Goal: Information Seeking & Learning: Learn about a topic

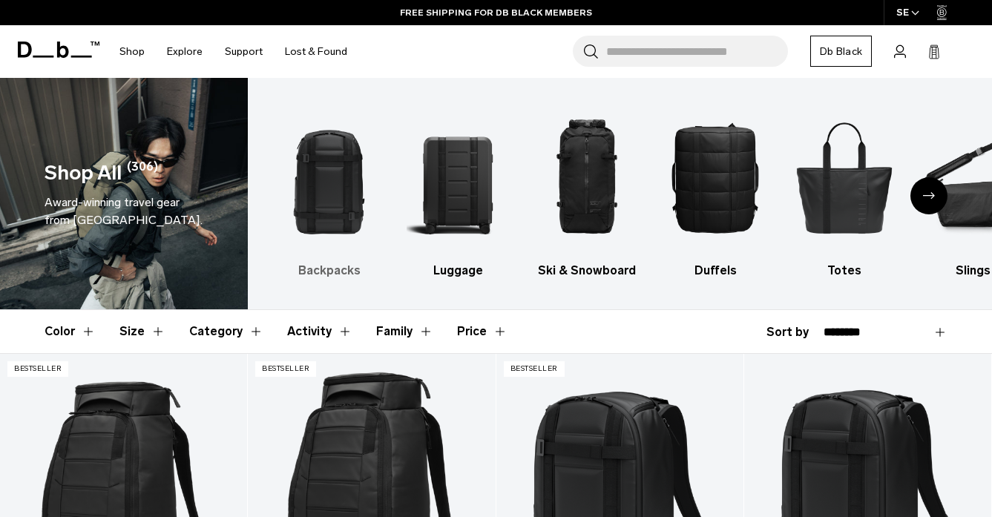
click at [350, 197] on img "1 / 10" at bounding box center [328, 177] width 103 height 154
click at [368, 180] on img "1 / 10" at bounding box center [328, 177] width 103 height 154
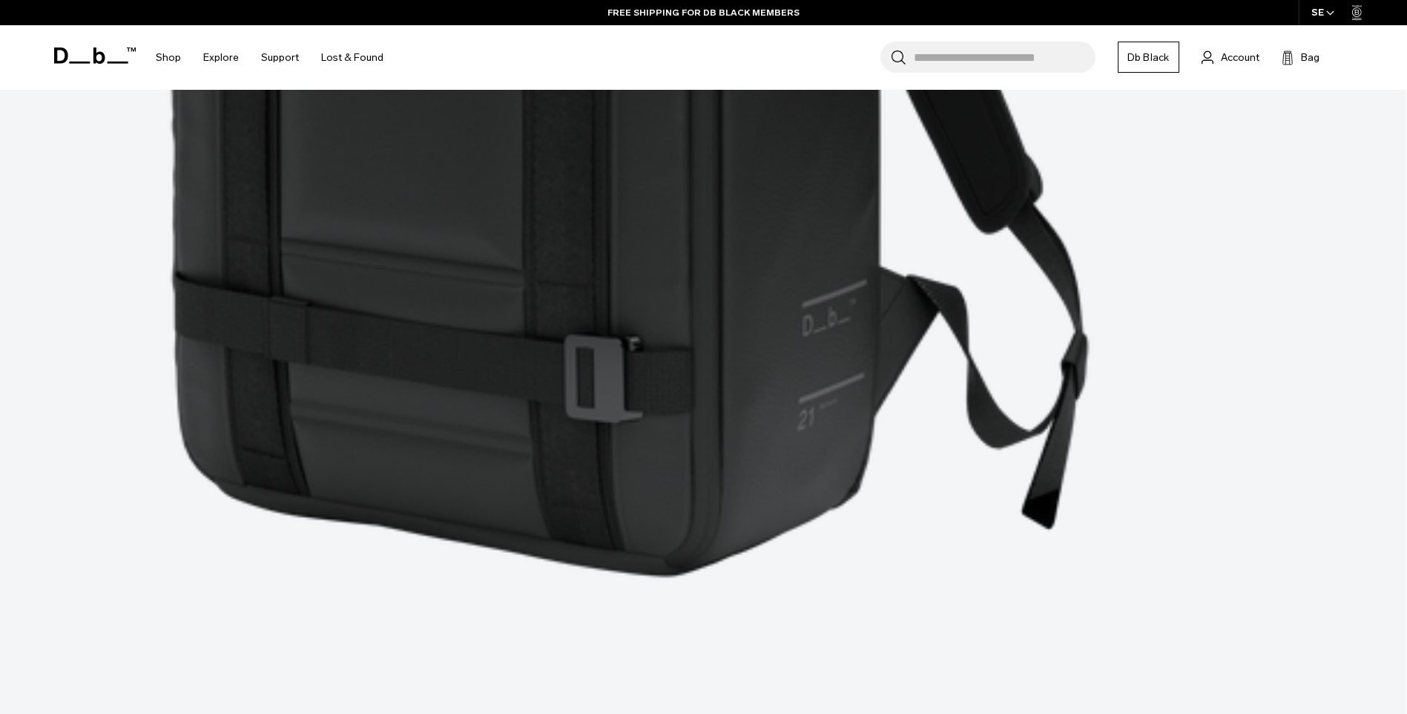
scroll to position [4896, 0]
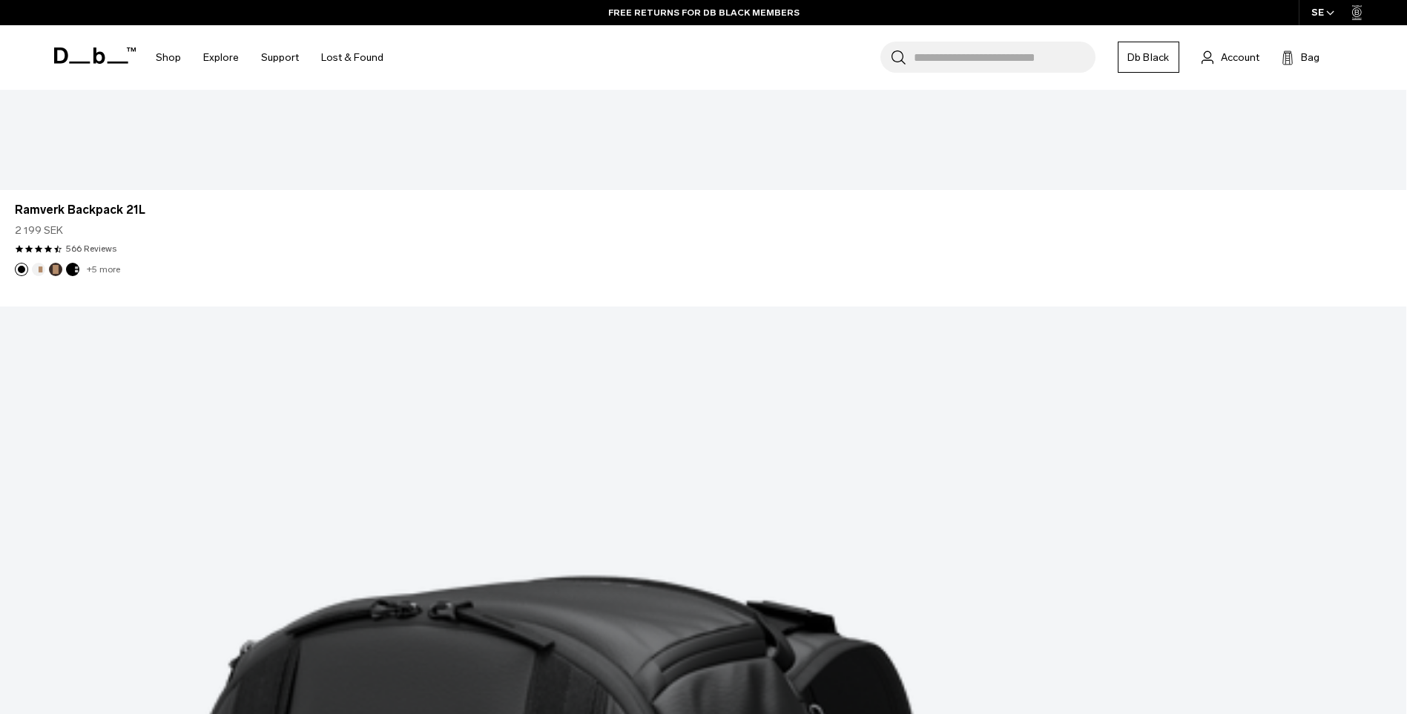
scroll to position [5192, 0]
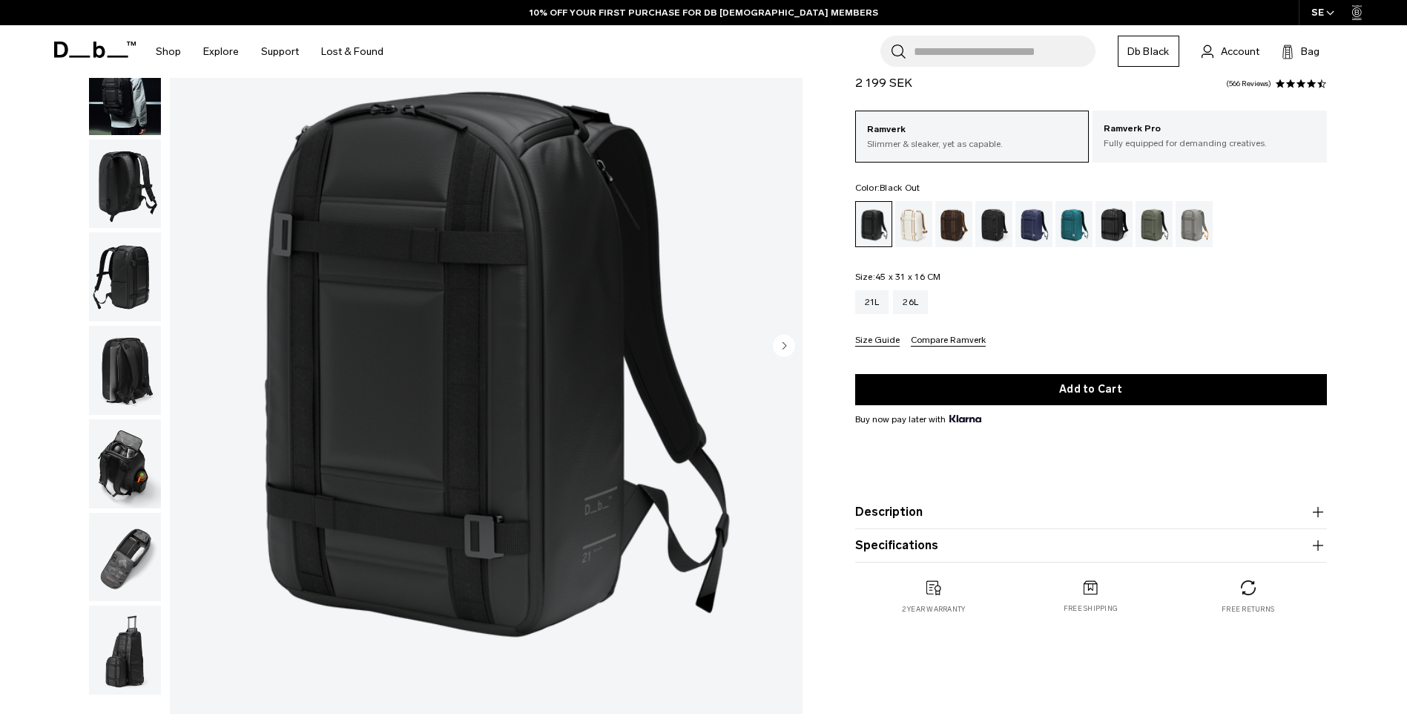
click at [768, 343] on img "1 / 8" at bounding box center [486, 347] width 633 height 790
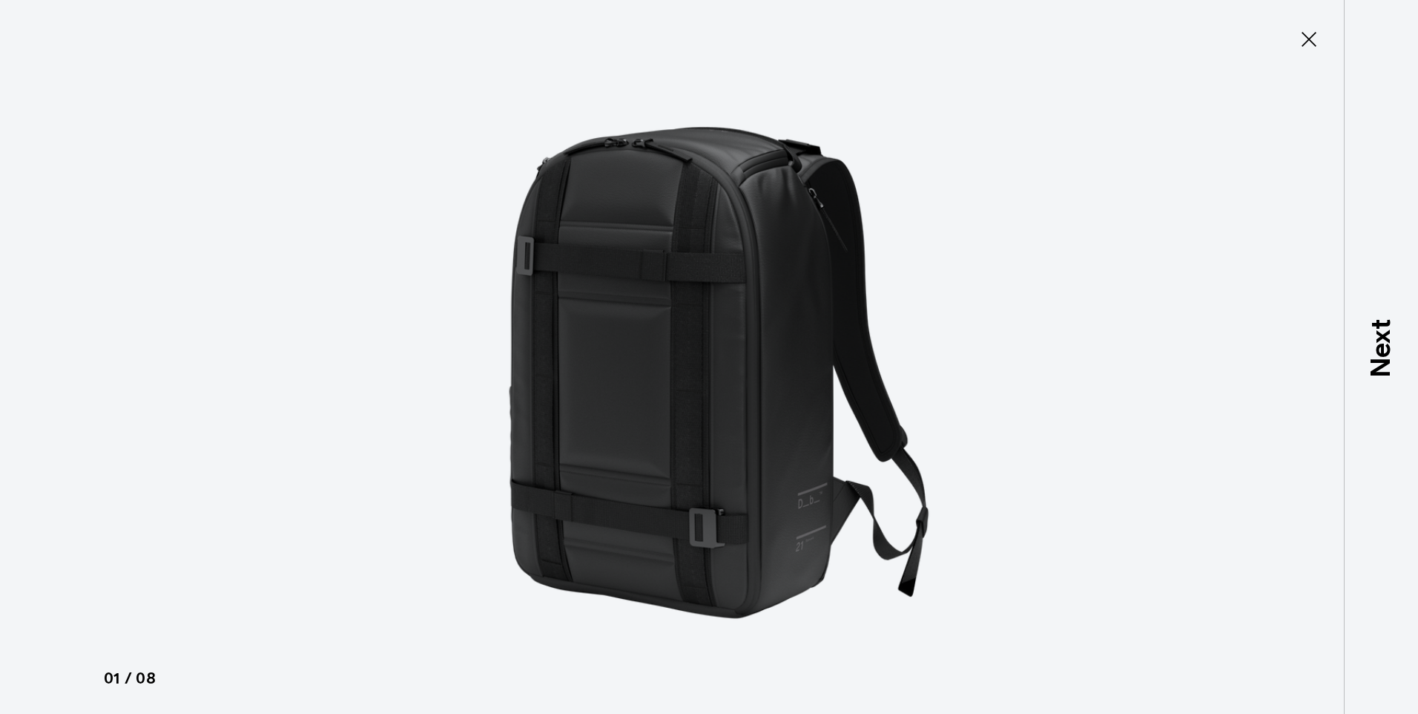
click at [1305, 41] on icon at bounding box center [1309, 39] width 24 height 24
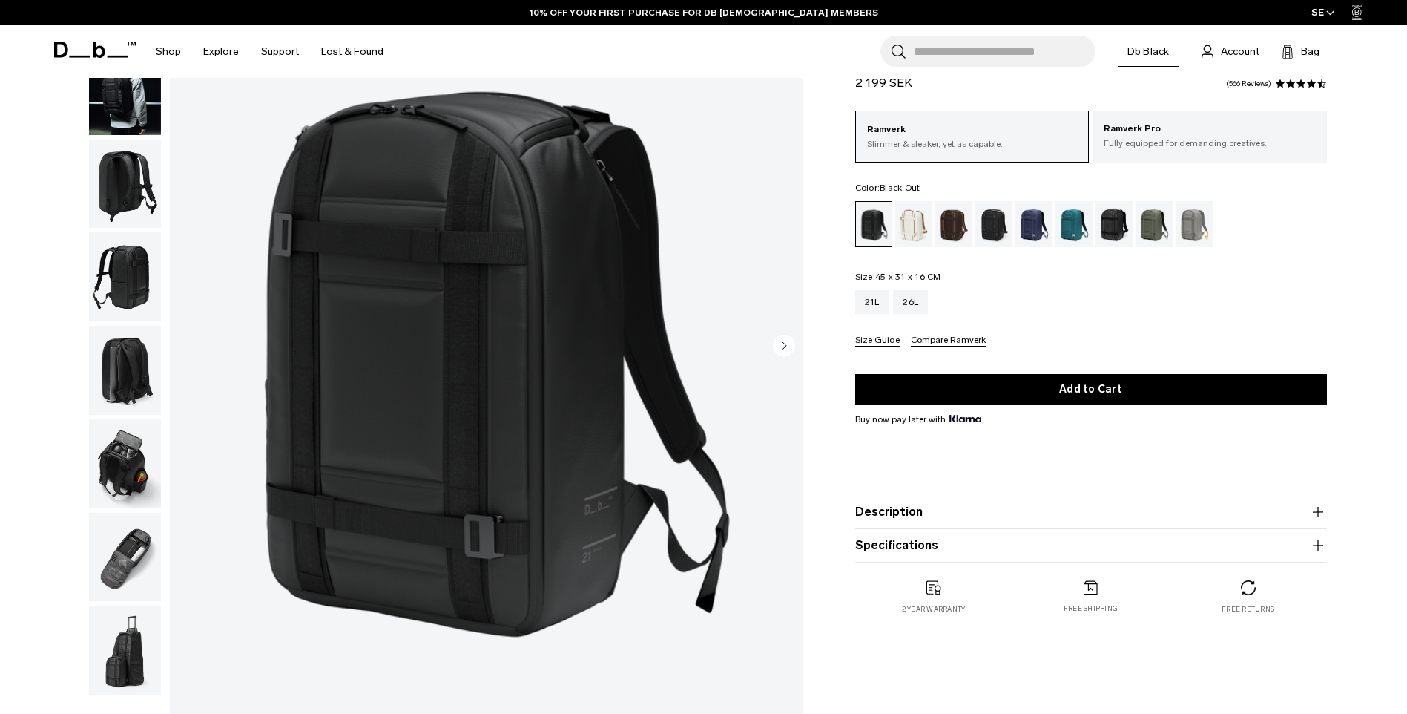
click at [128, 424] on img "button" at bounding box center [125, 463] width 72 height 89
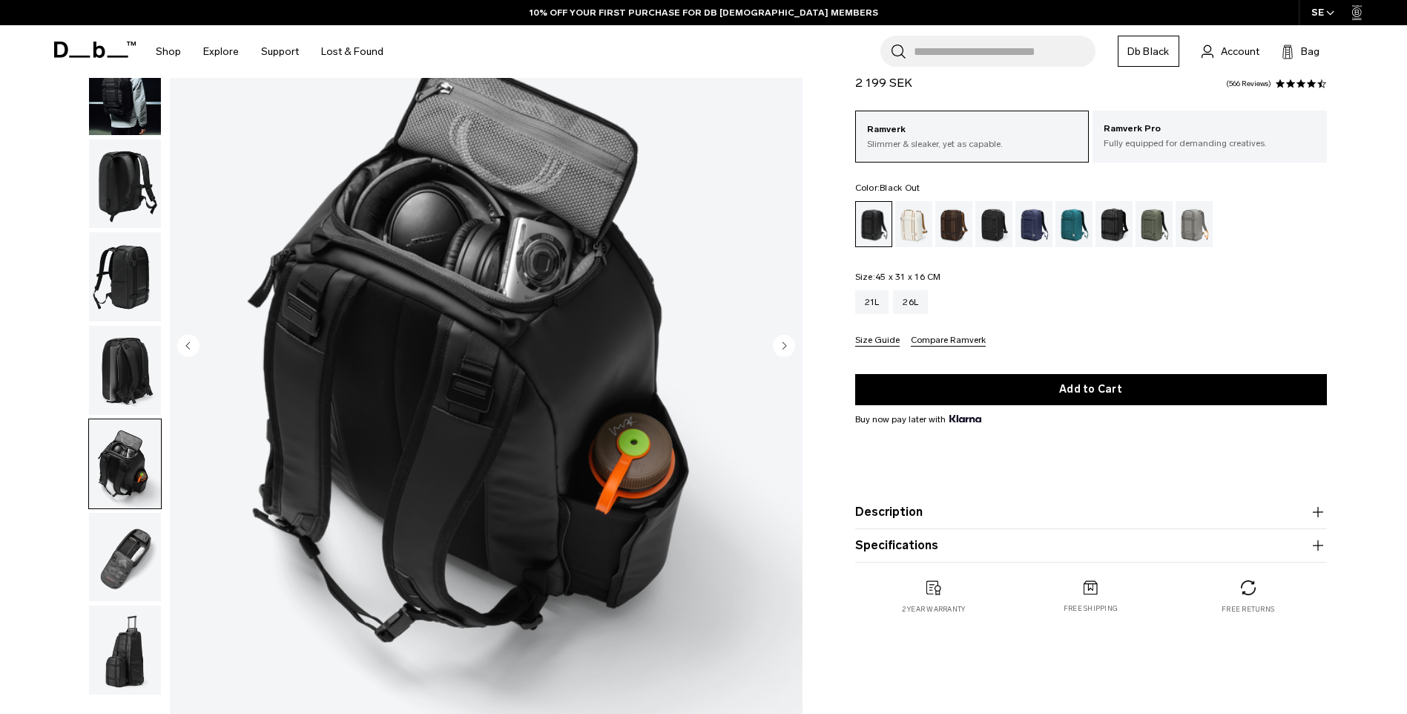
click at [125, 559] on img "button" at bounding box center [125, 557] width 72 height 89
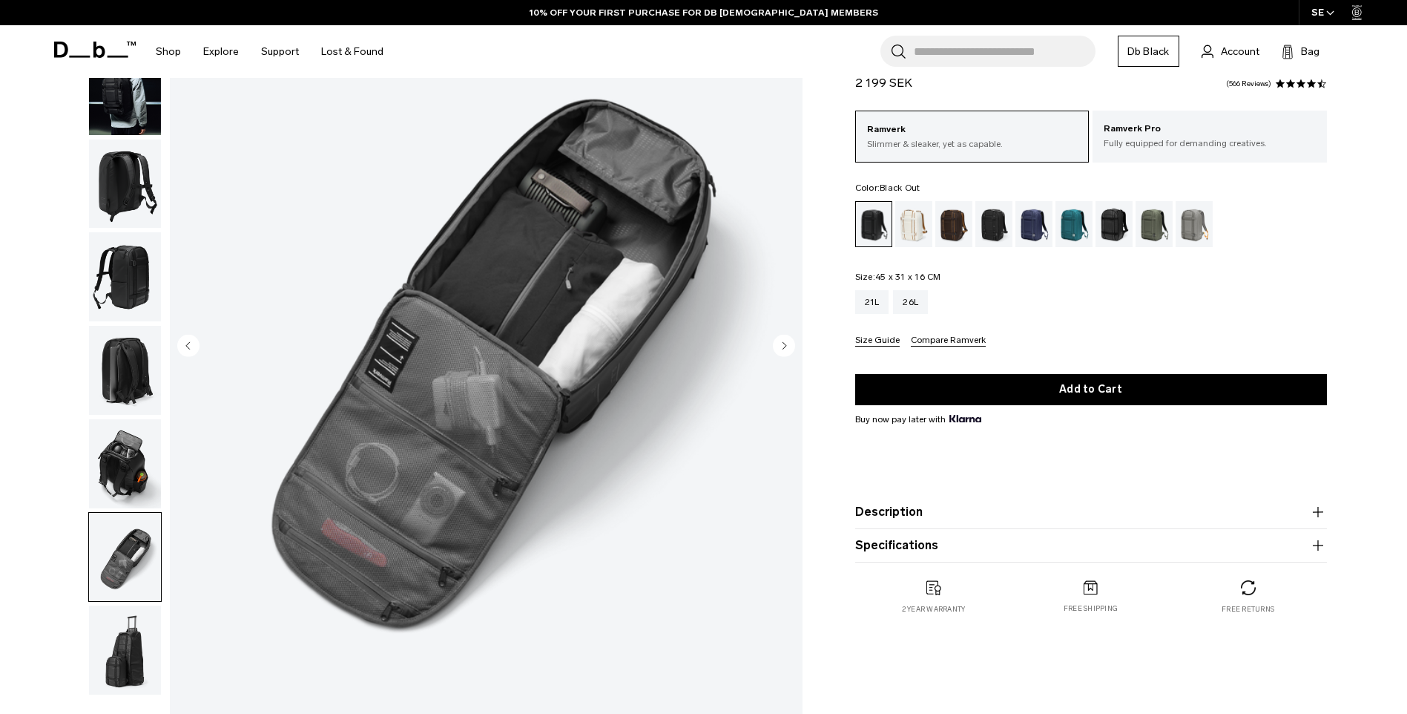
click at [145, 470] on img "button" at bounding box center [125, 463] width 72 height 89
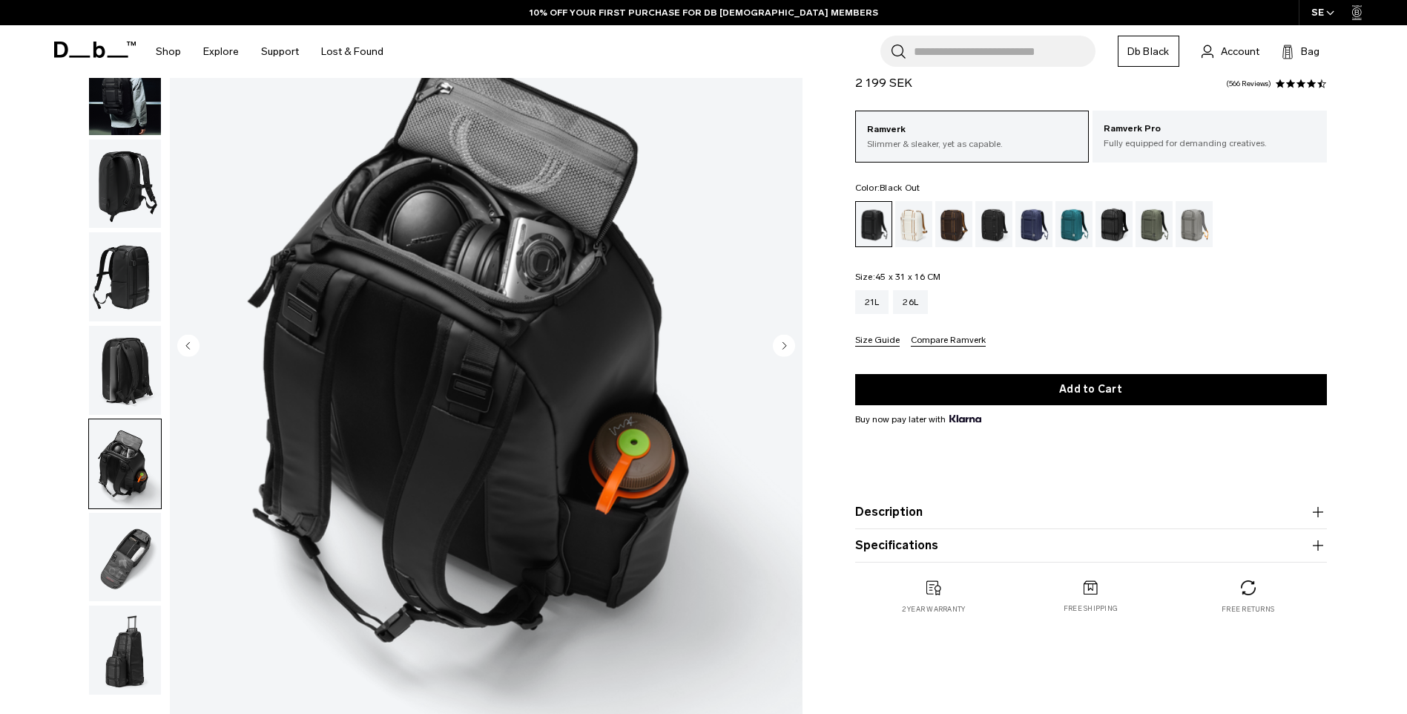
drag, startPoint x: 148, startPoint y: 381, endPoint x: 150, endPoint y: 372, distance: 9.0
click at [149, 380] on img "button" at bounding box center [125, 370] width 72 height 89
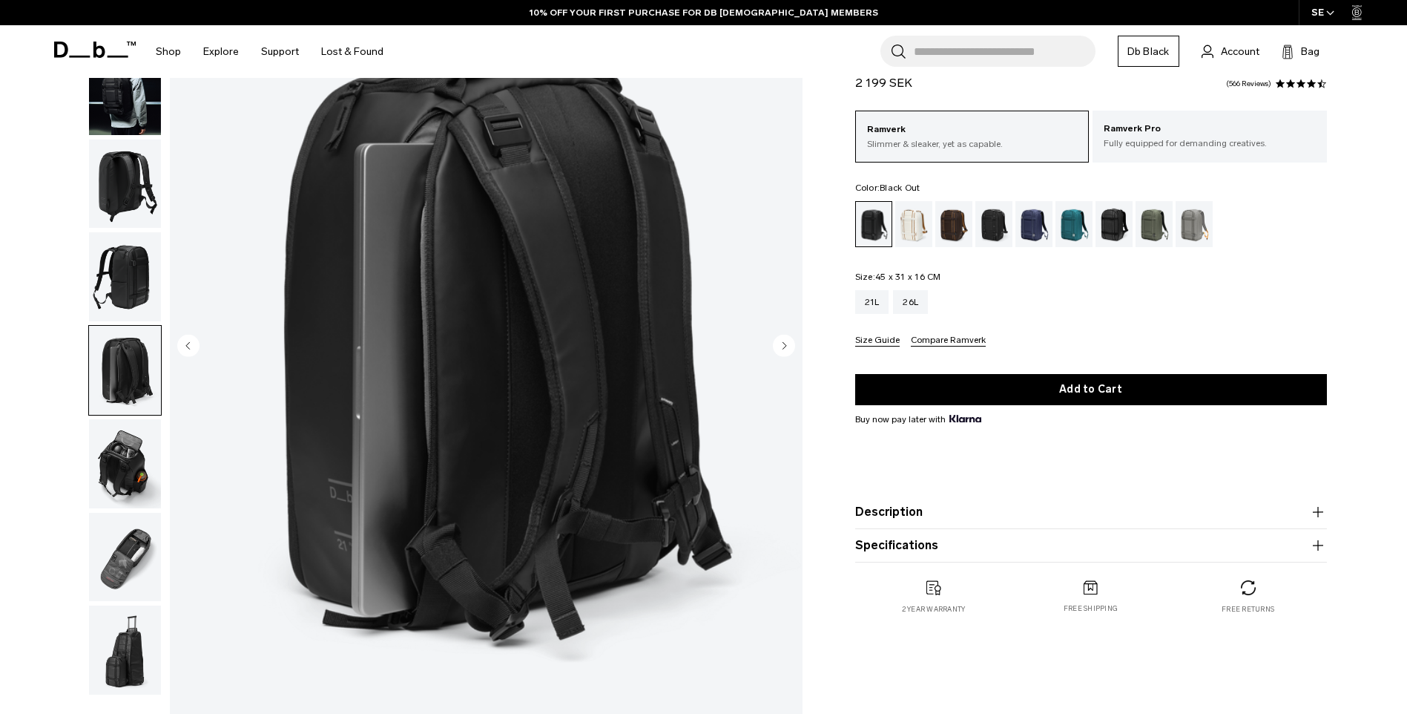
click at [168, 263] on div "05 / 08 Bestseller" at bounding box center [423, 350] width 774 height 797
click at [158, 231] on ul at bounding box center [124, 323] width 73 height 743
click at [143, 248] on img "button" at bounding box center [125, 276] width 72 height 89
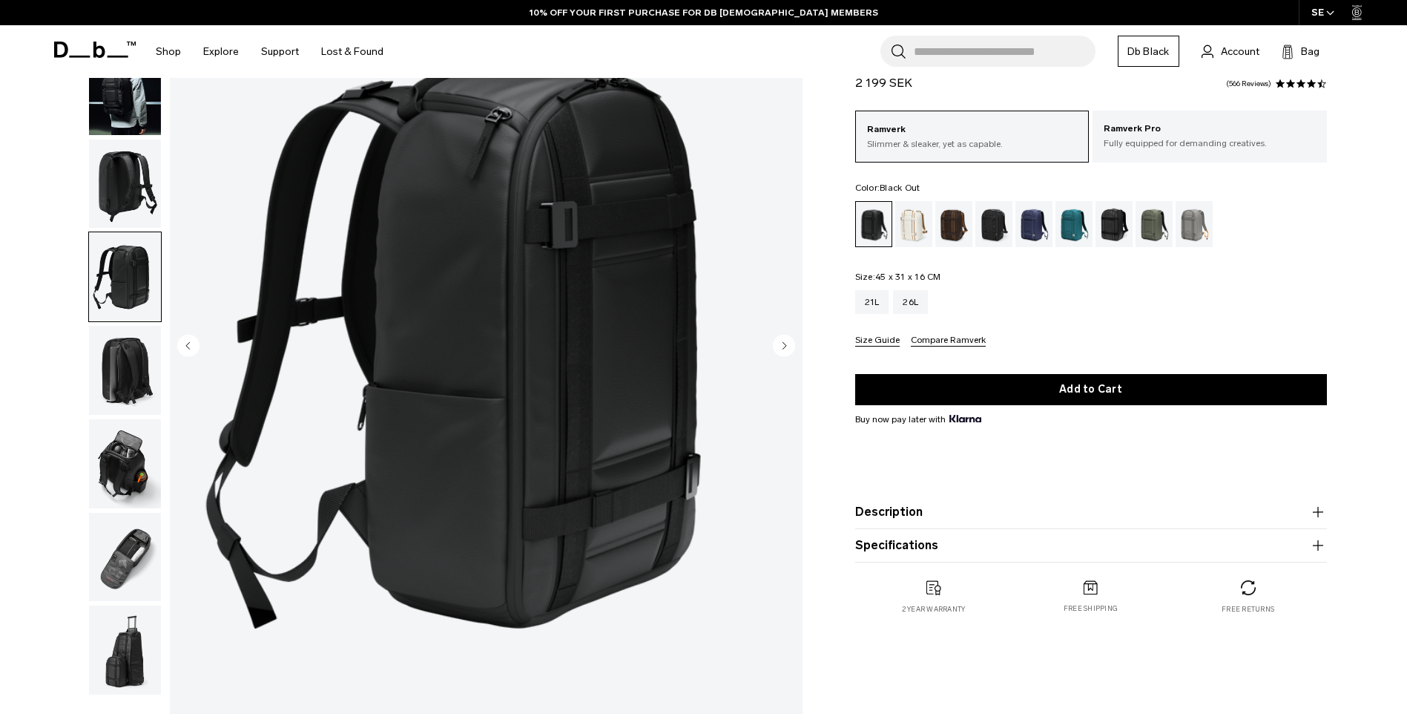
click at [147, 209] on img "button" at bounding box center [125, 183] width 72 height 89
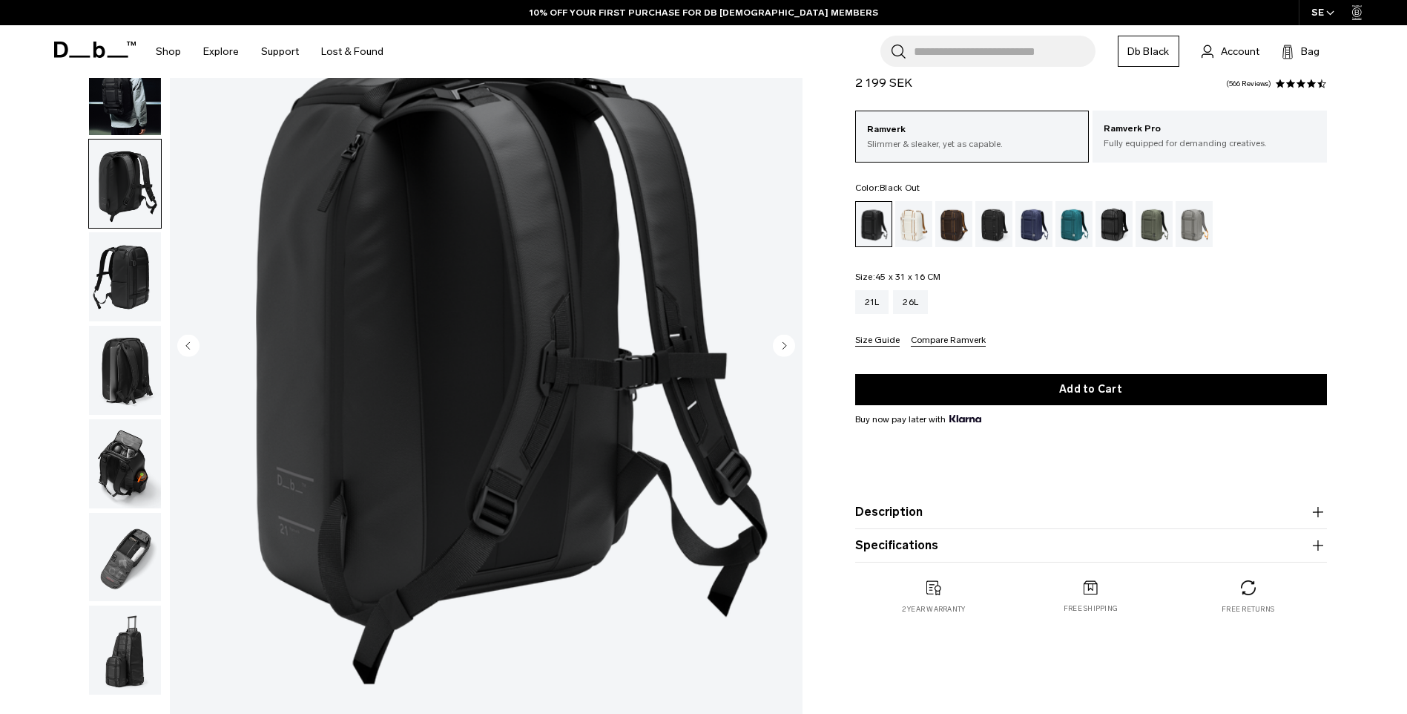
click at [147, 158] on img "button" at bounding box center [125, 183] width 72 height 89
click at [159, 452] on img "button" at bounding box center [125, 463] width 72 height 89
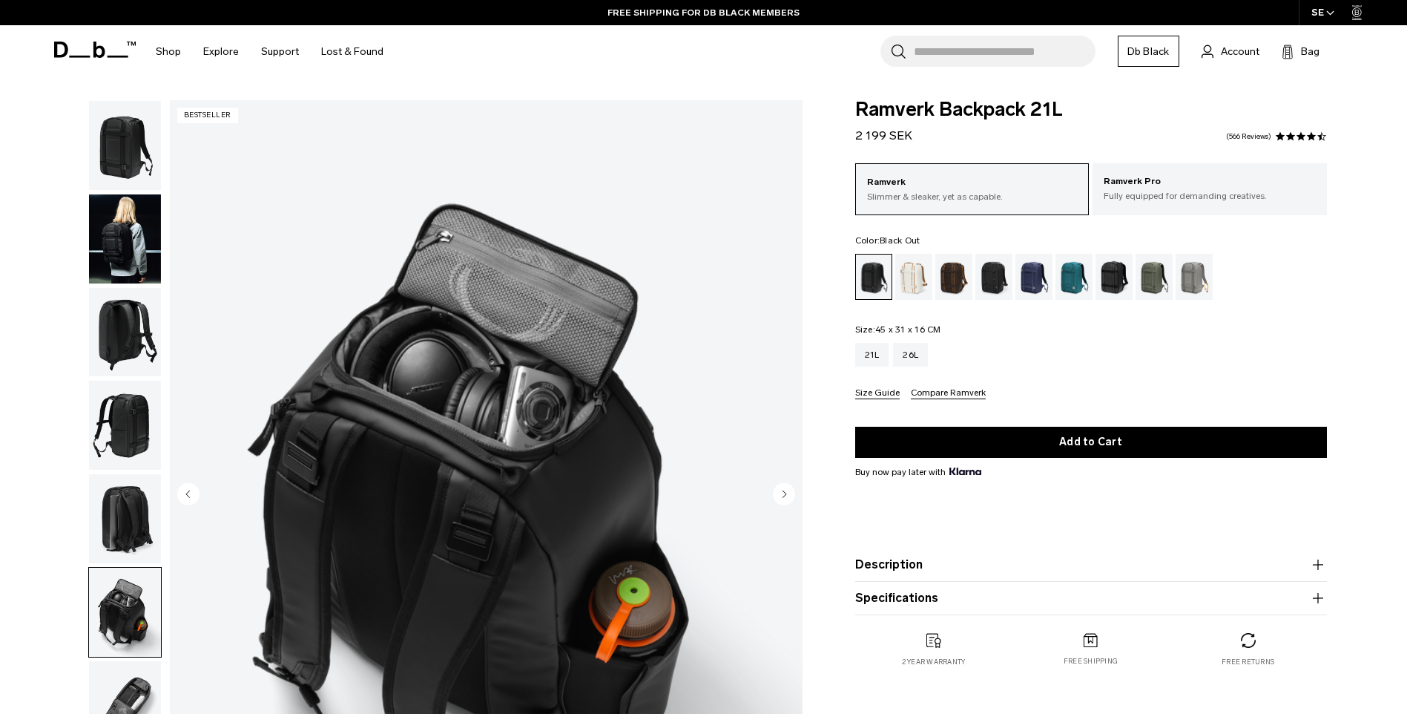
click at [141, 158] on img "button" at bounding box center [125, 145] width 72 height 89
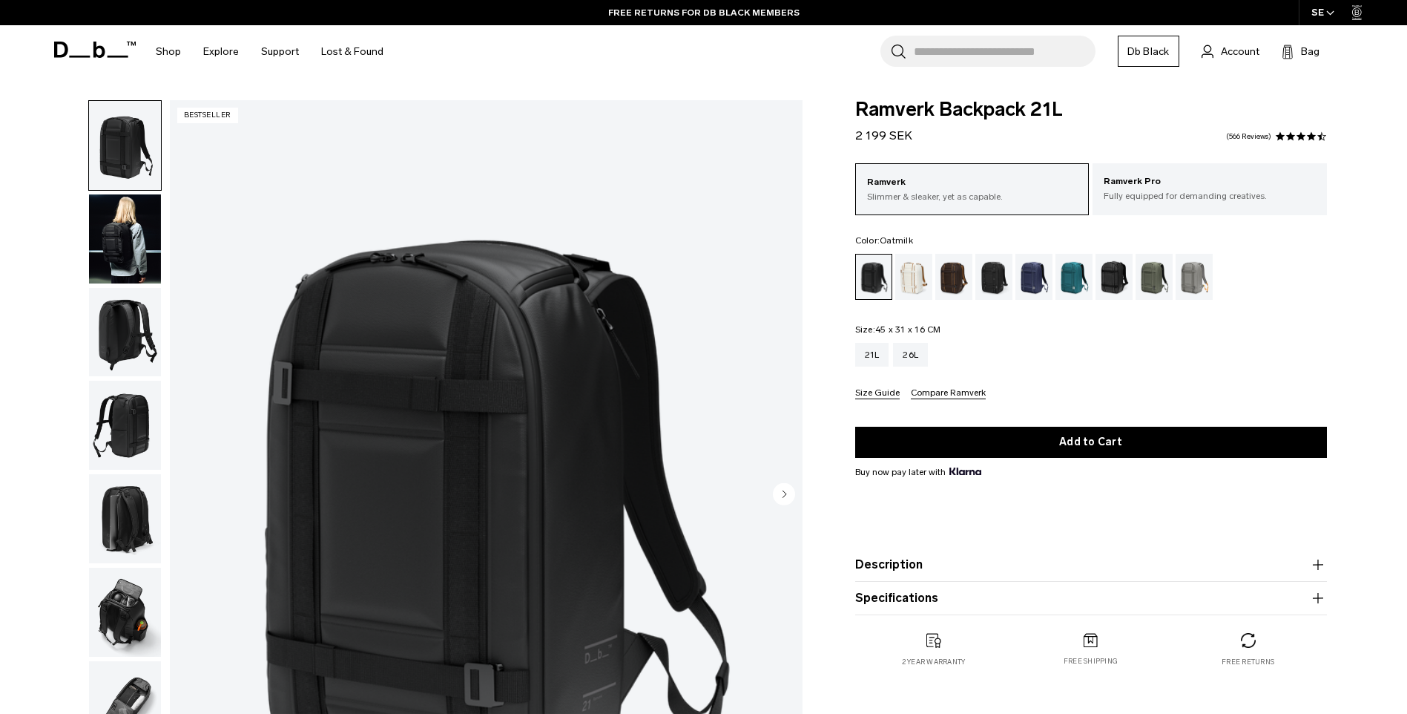
click at [921, 279] on div "Oatmilk" at bounding box center [914, 277] width 38 height 46
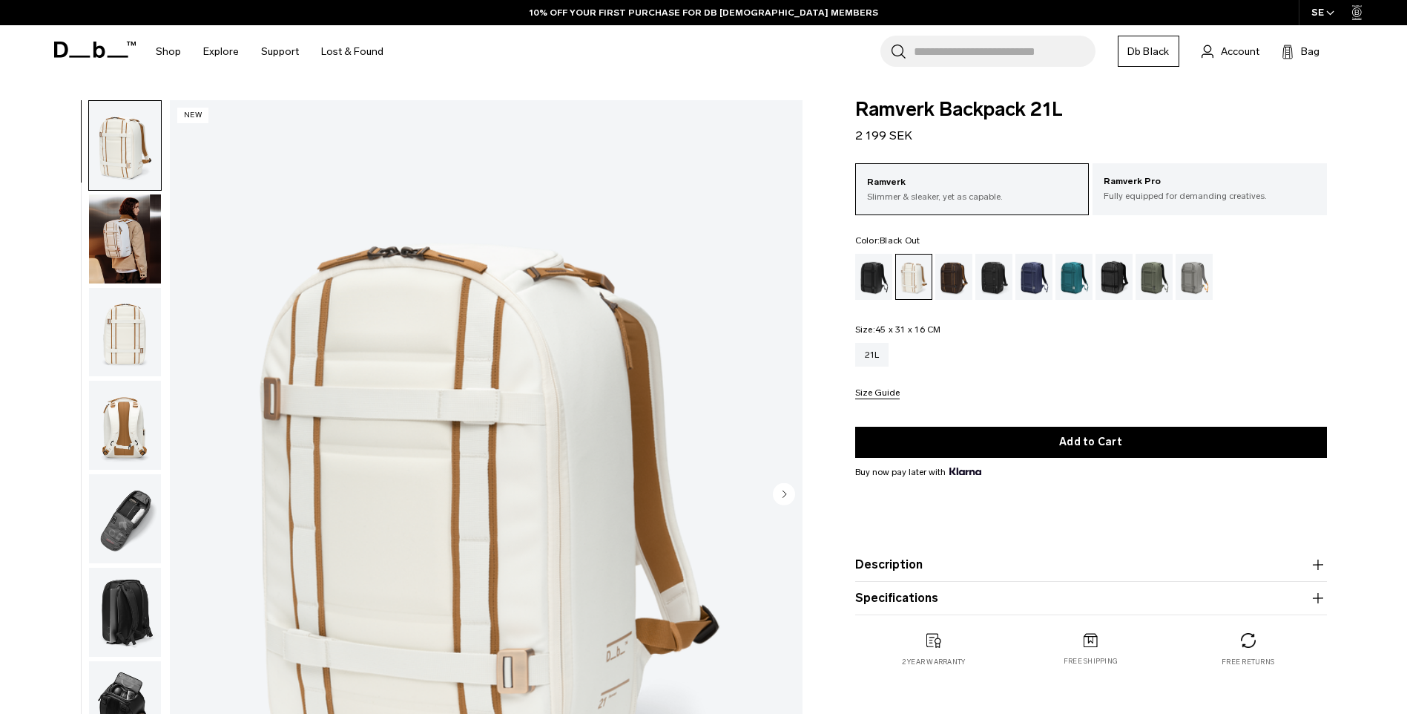
click at [877, 286] on div "Black Out" at bounding box center [874, 277] width 38 height 46
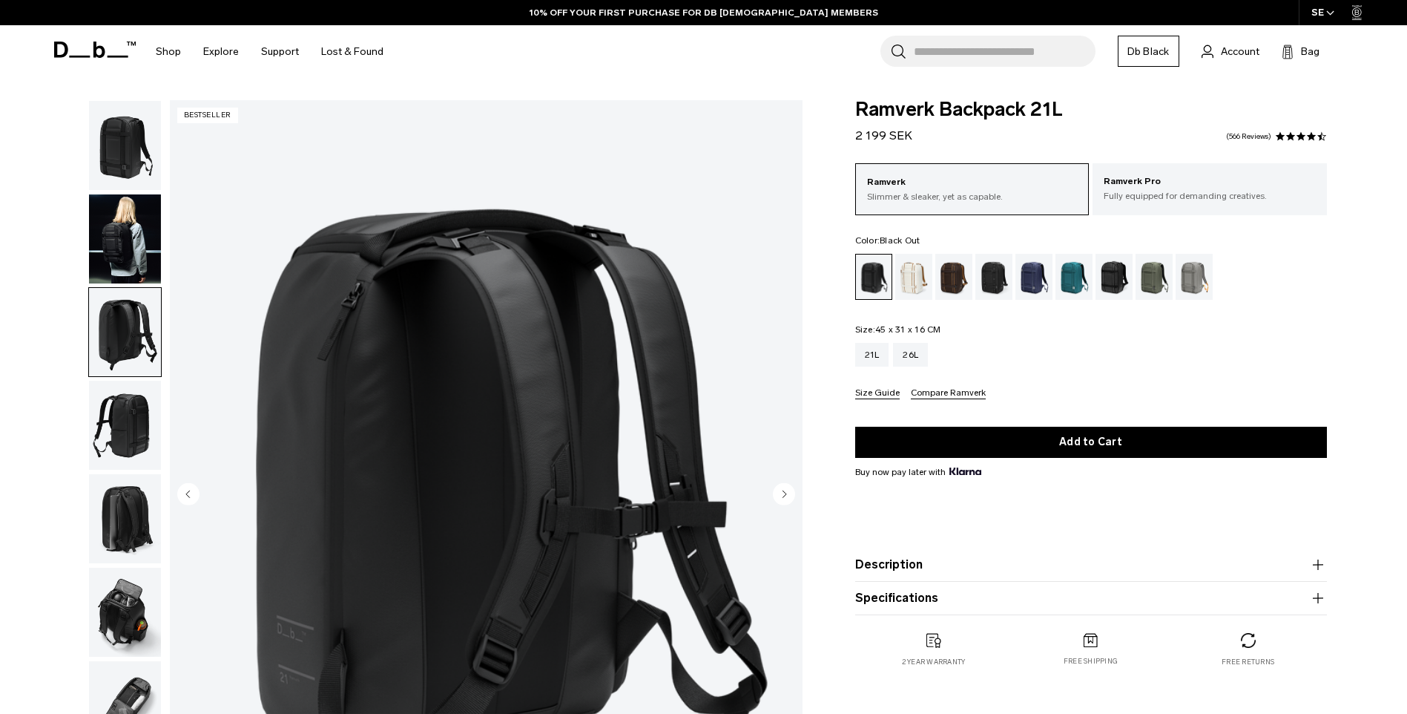
click at [139, 237] on img "button" at bounding box center [125, 238] width 72 height 89
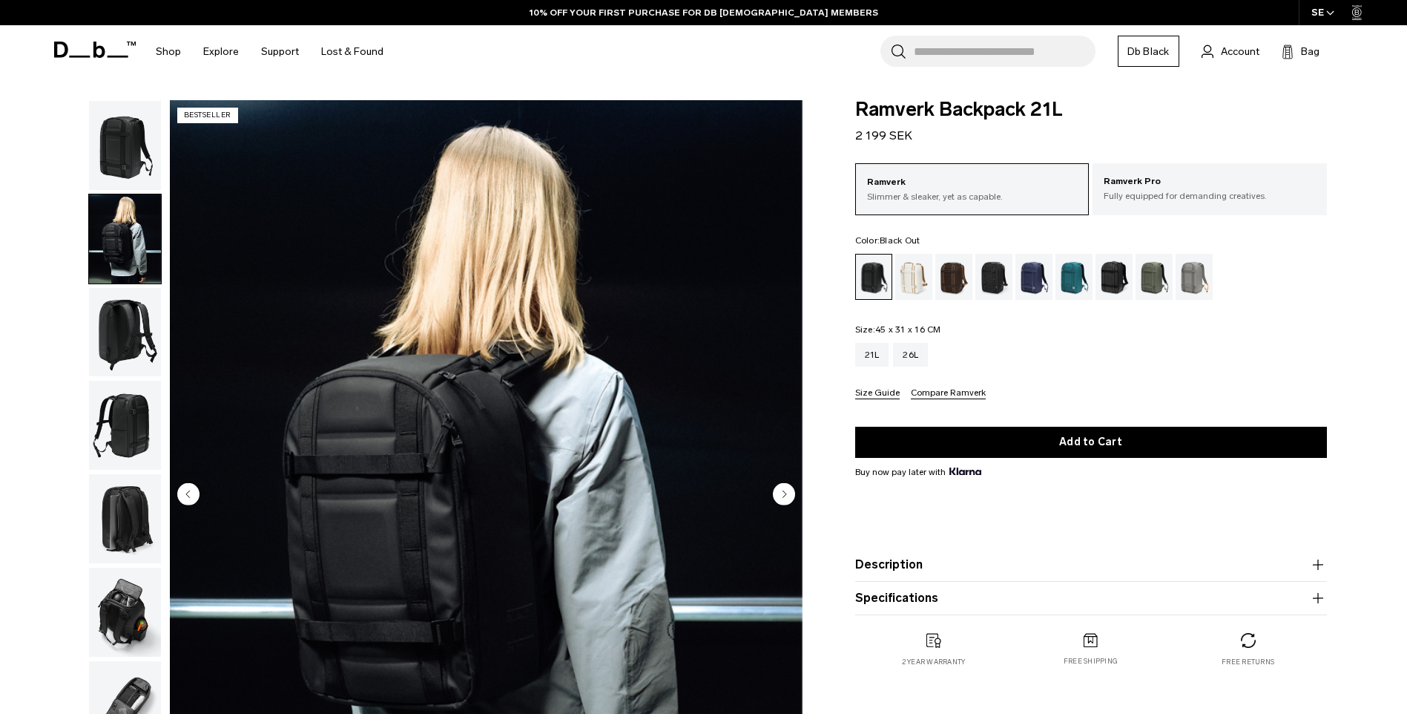
click at [128, 178] on img "button" at bounding box center [125, 145] width 72 height 89
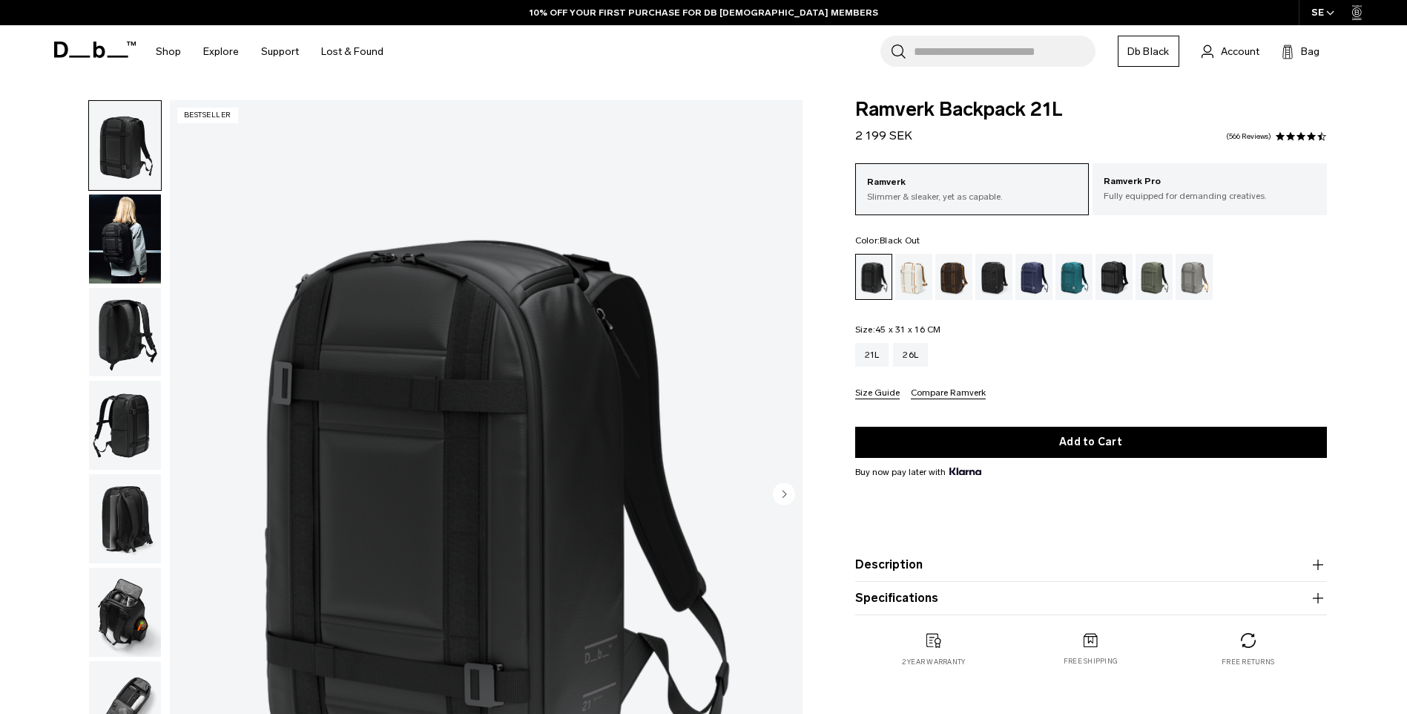
click at [136, 371] on img "button" at bounding box center [125, 332] width 72 height 89
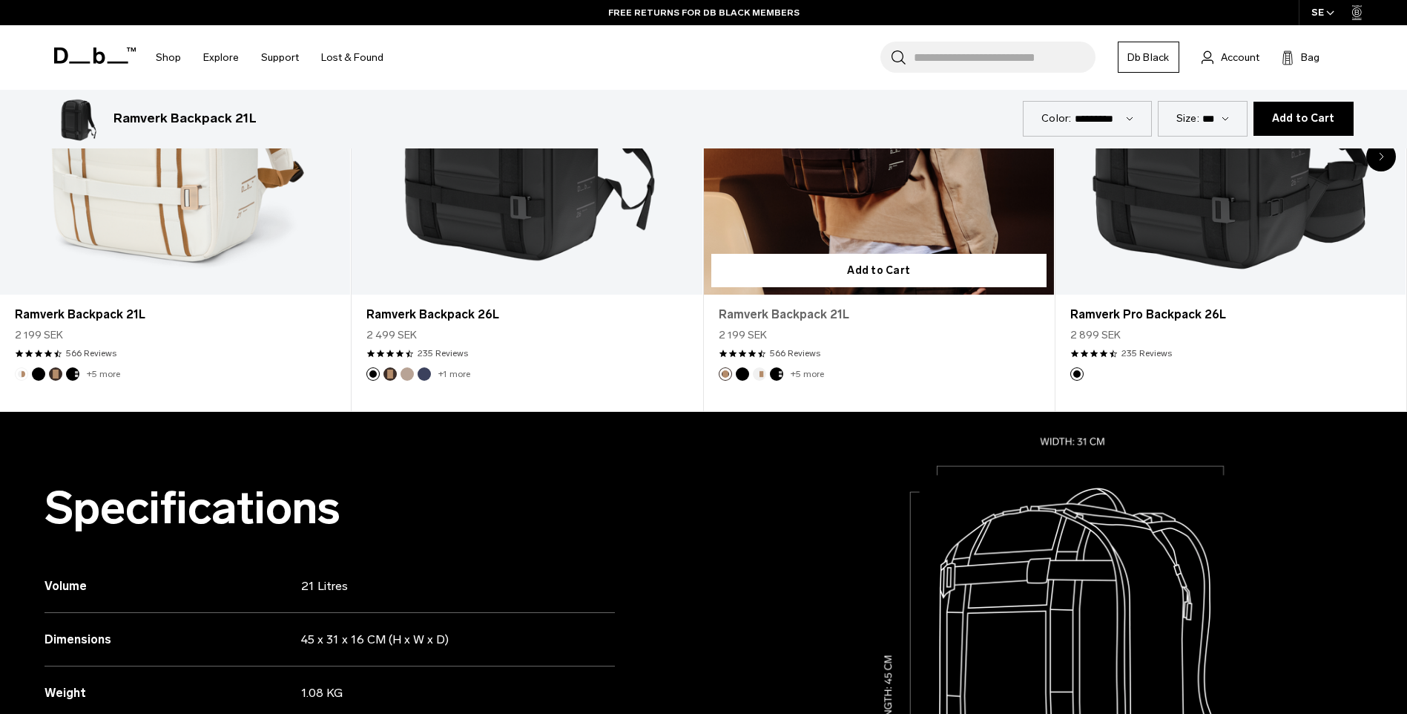
scroll to position [890, 0]
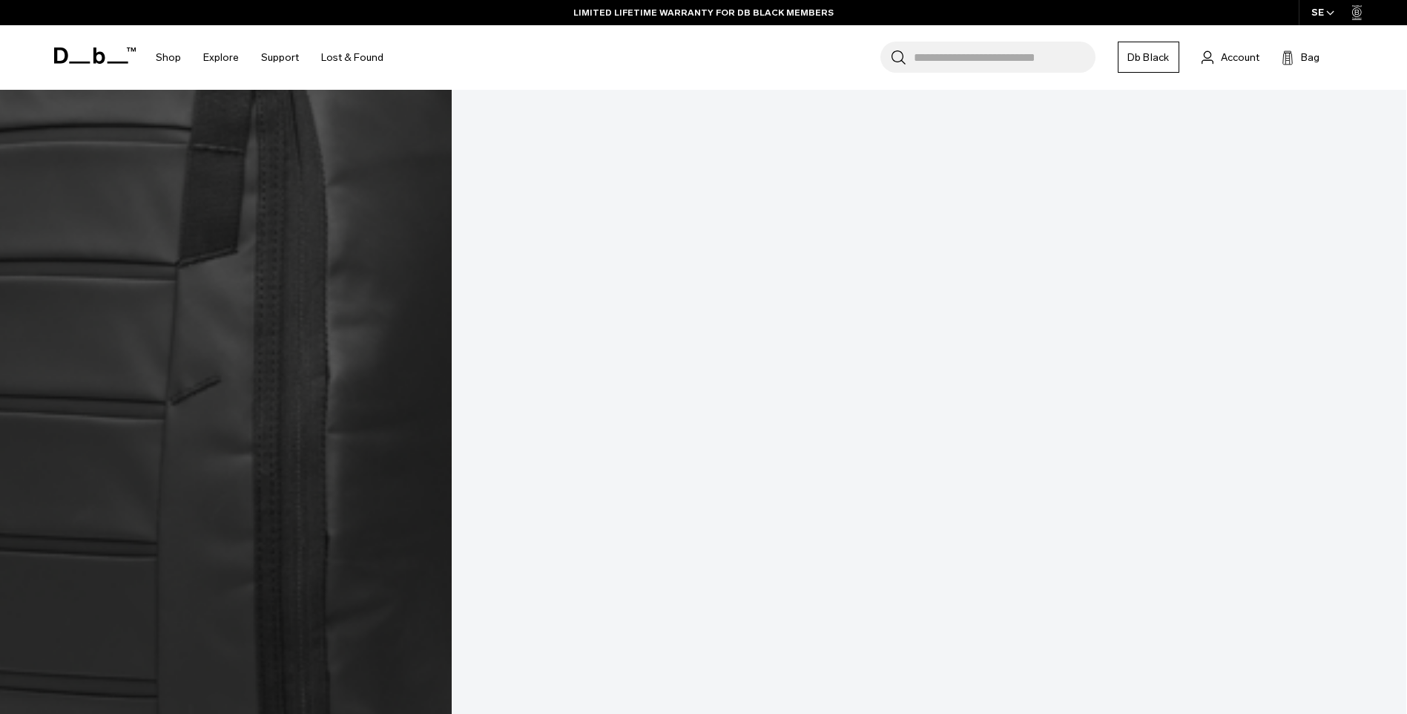
scroll to position [2448, 0]
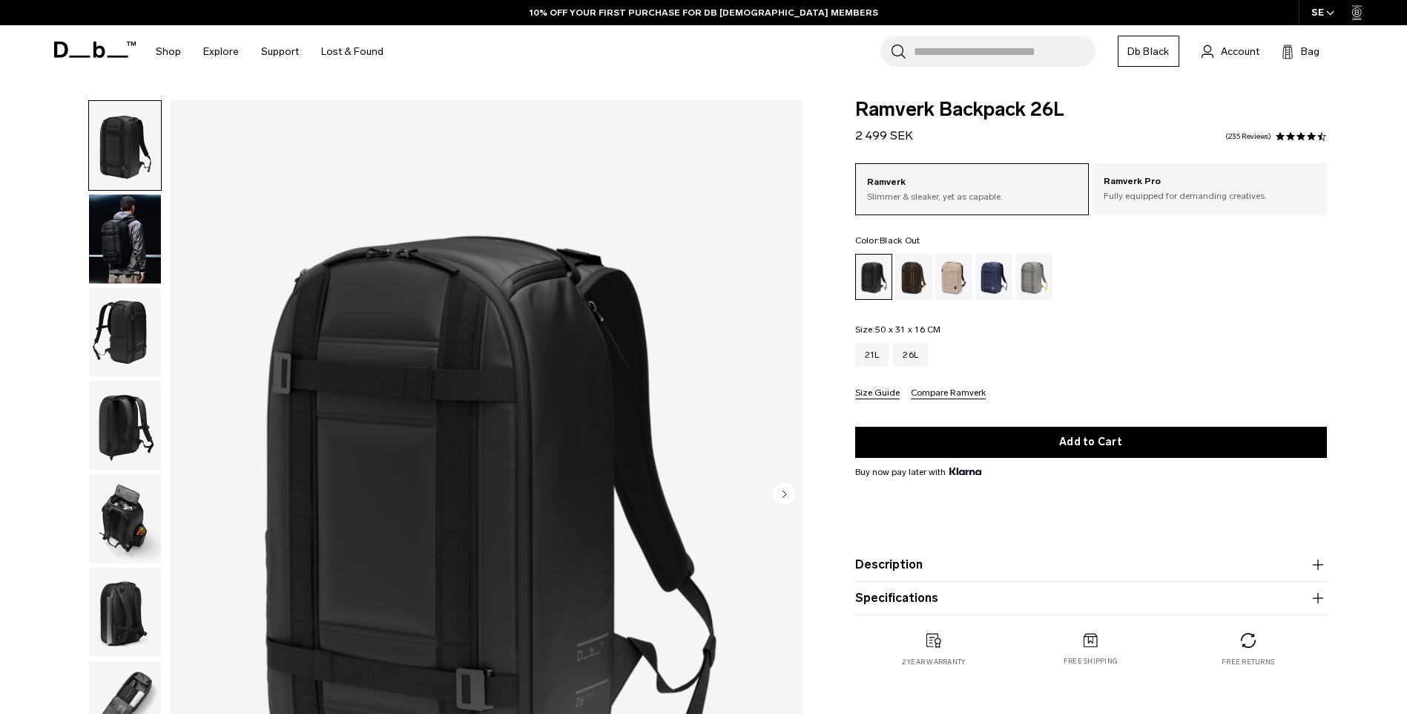
click at [780, 489] on circle "Next slide" at bounding box center [784, 493] width 22 height 22
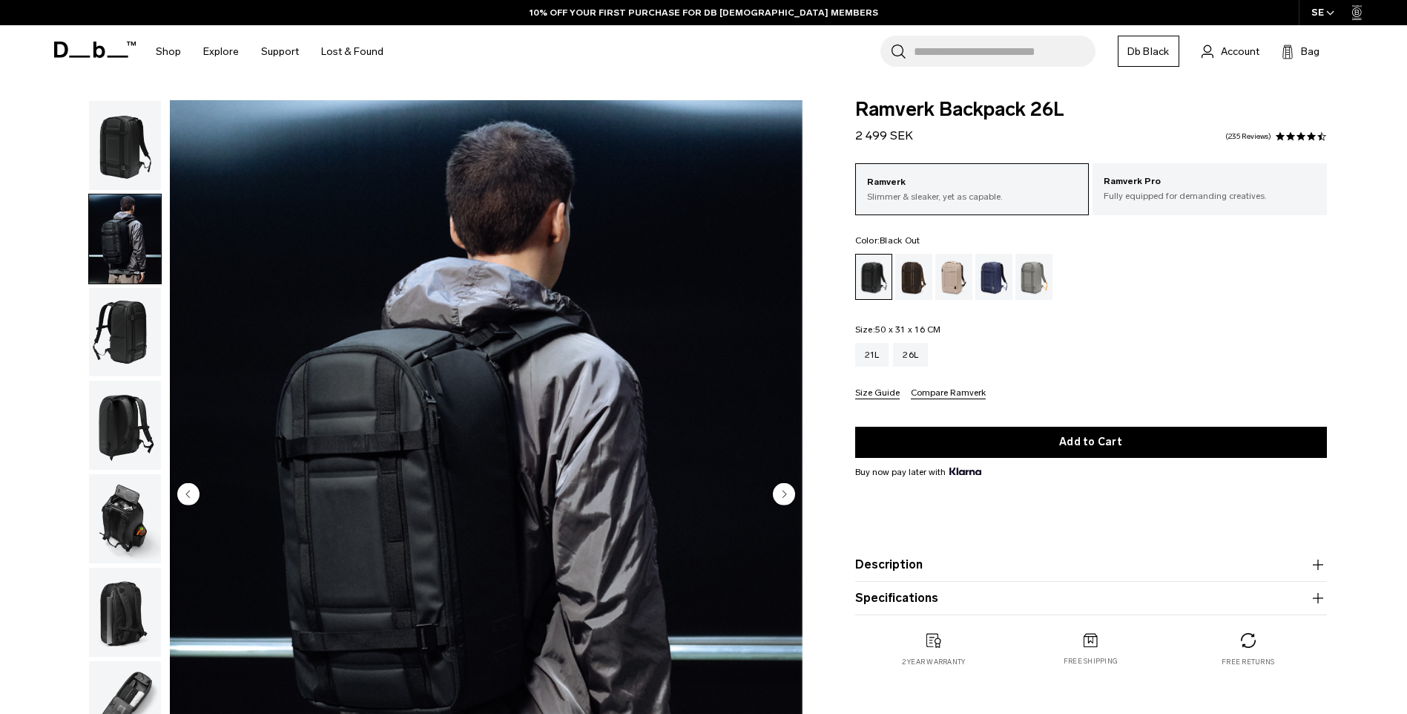
click at [779, 486] on circle "Next slide" at bounding box center [784, 493] width 22 height 22
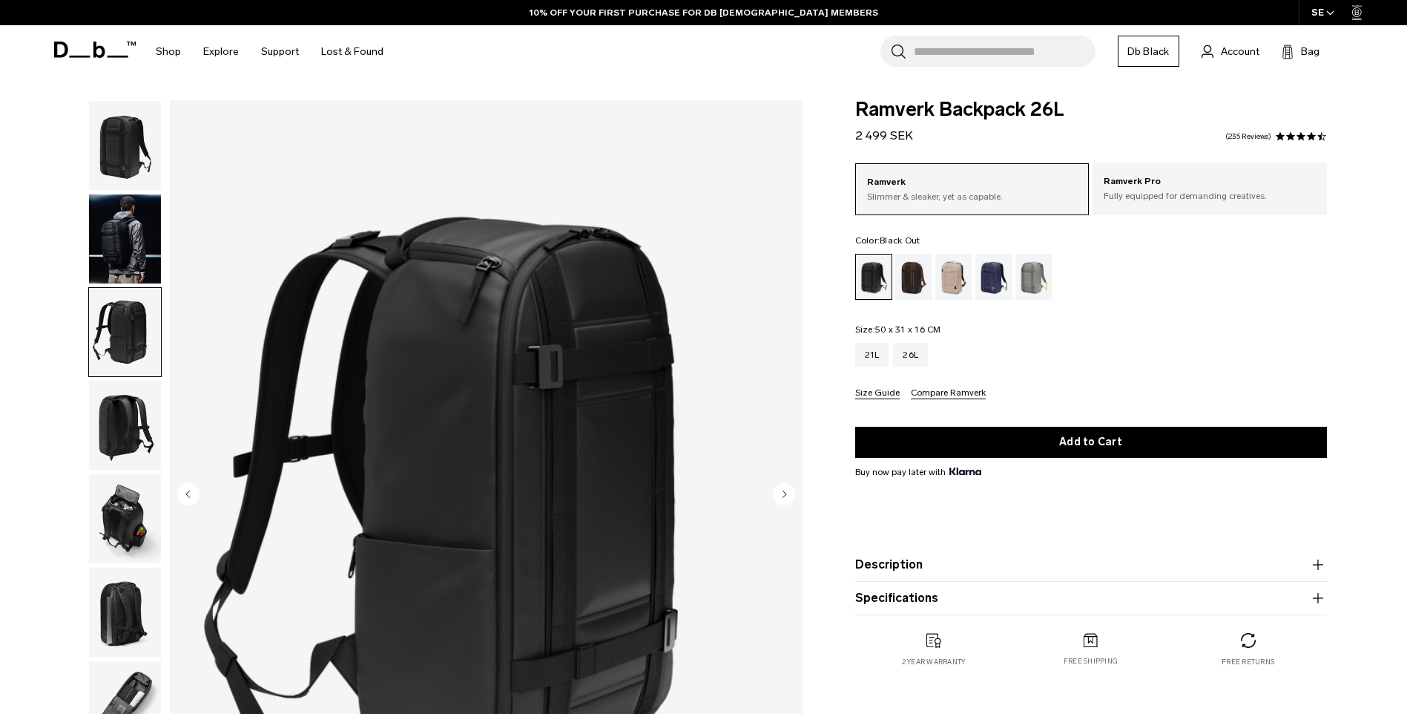
click at [779, 483] on icon "Next slide" at bounding box center [784, 493] width 22 height 22
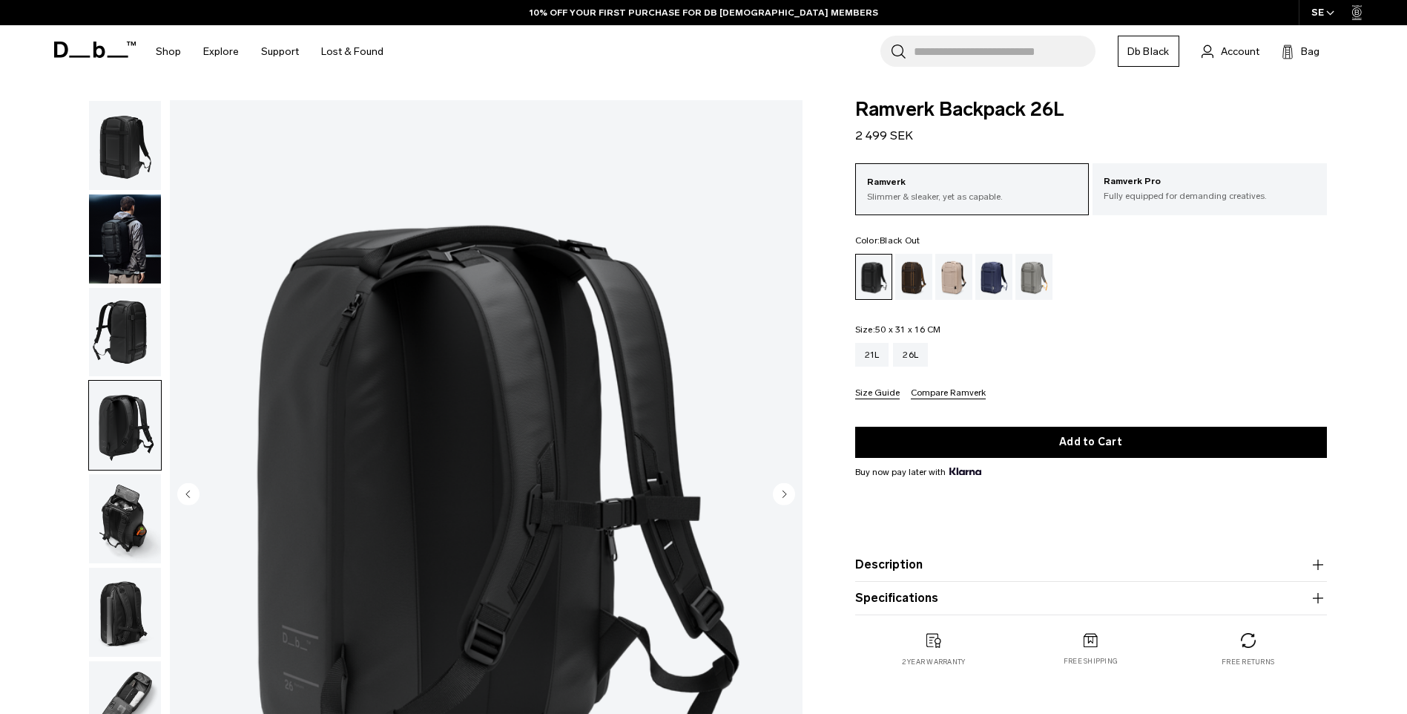
click at [779, 481] on img "4 / 8" at bounding box center [486, 495] width 633 height 790
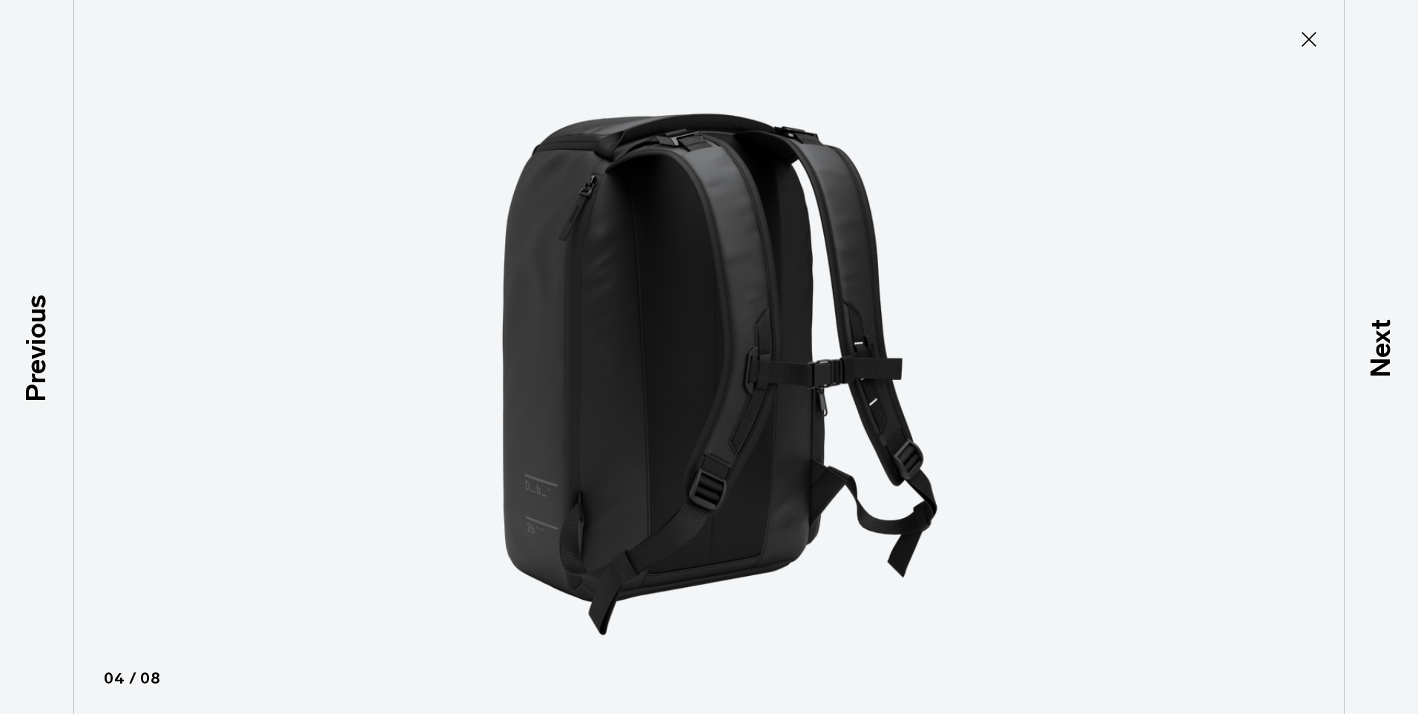
click at [1297, 38] on button "Close" at bounding box center [1309, 39] width 49 height 31
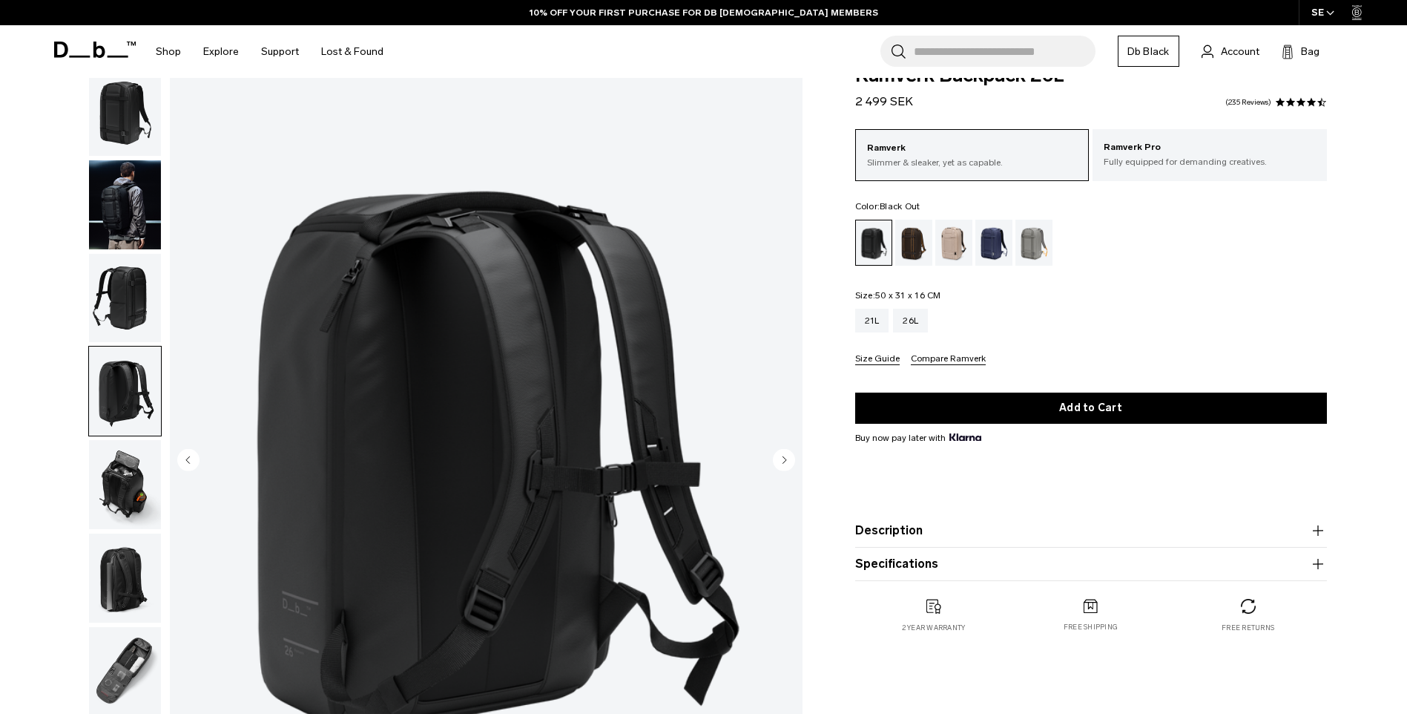
scroll to position [223, 0]
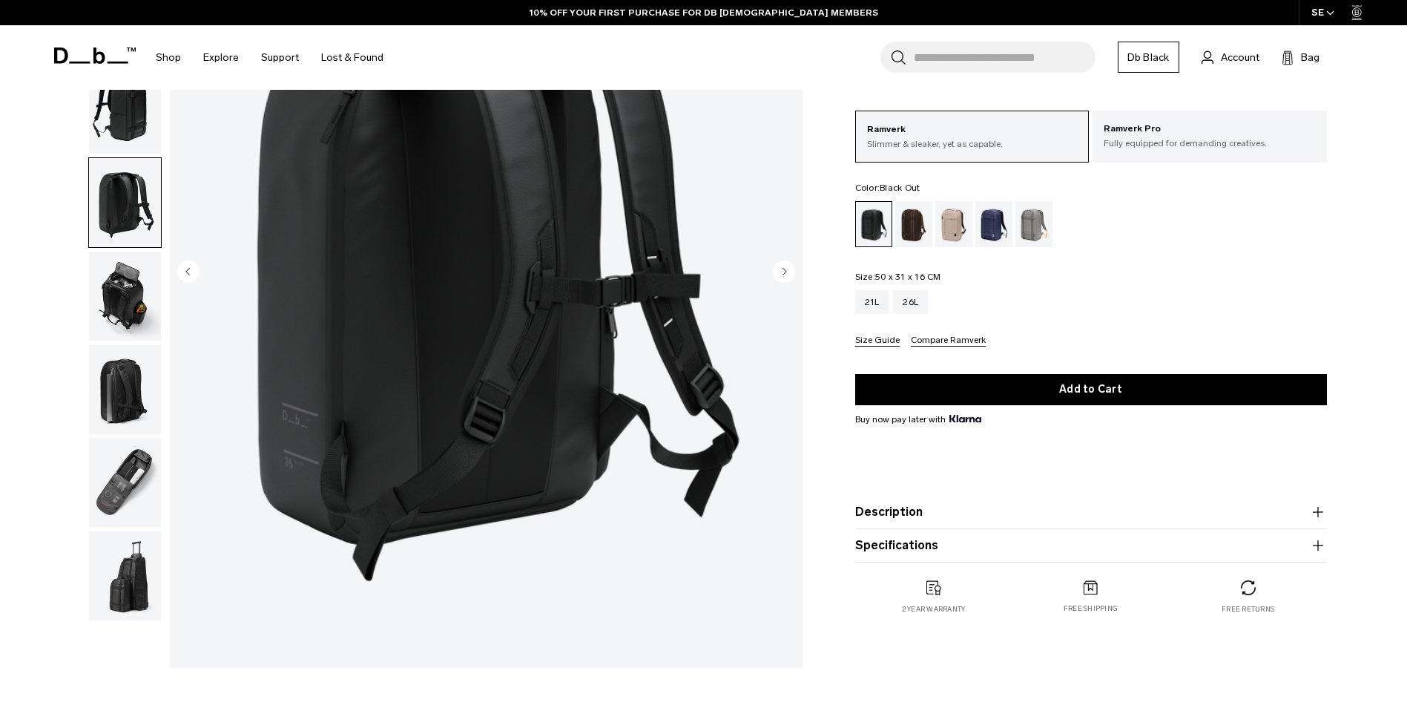
click at [924, 519] on button "Description" at bounding box center [1091, 512] width 472 height 18
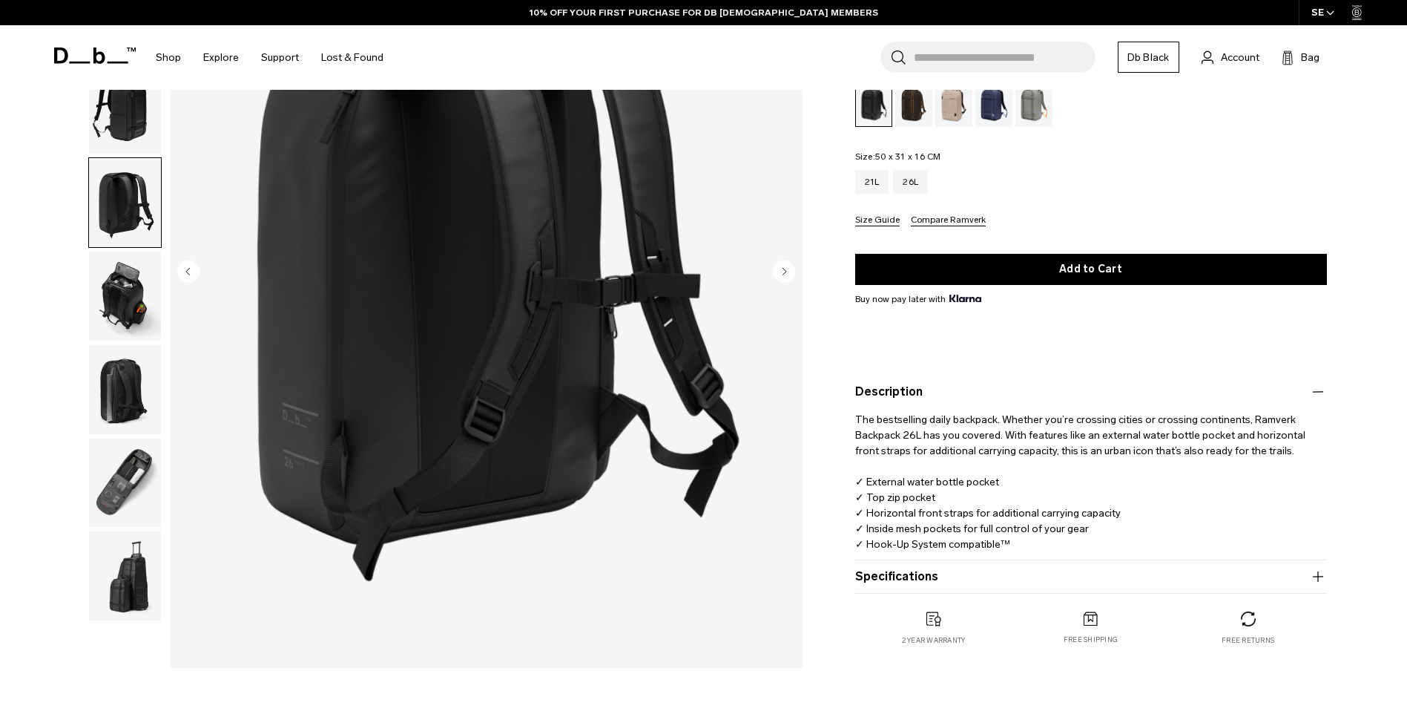
click at [966, 398] on button "Description" at bounding box center [1091, 392] width 472 height 18
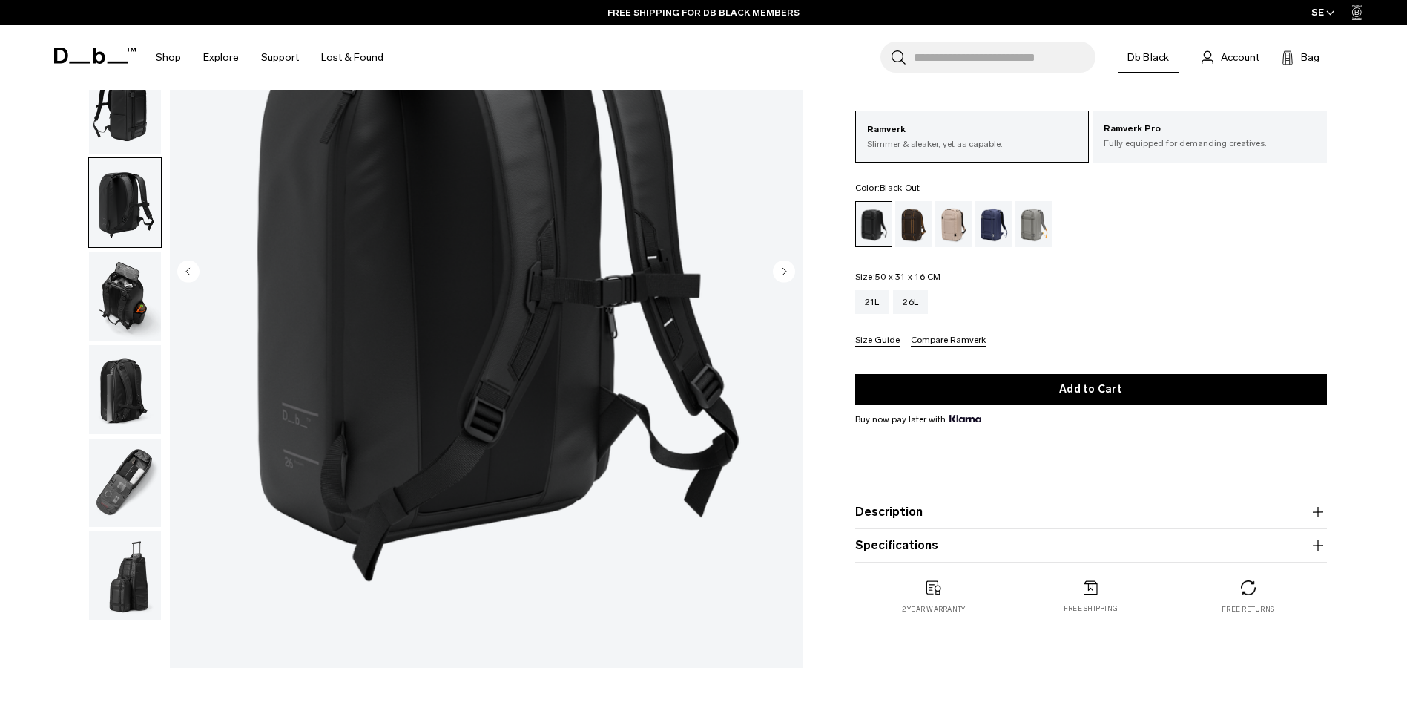
click at [966, 506] on button "Description" at bounding box center [1091, 512] width 472 height 18
